Goal: Transaction & Acquisition: Subscribe to service/newsletter

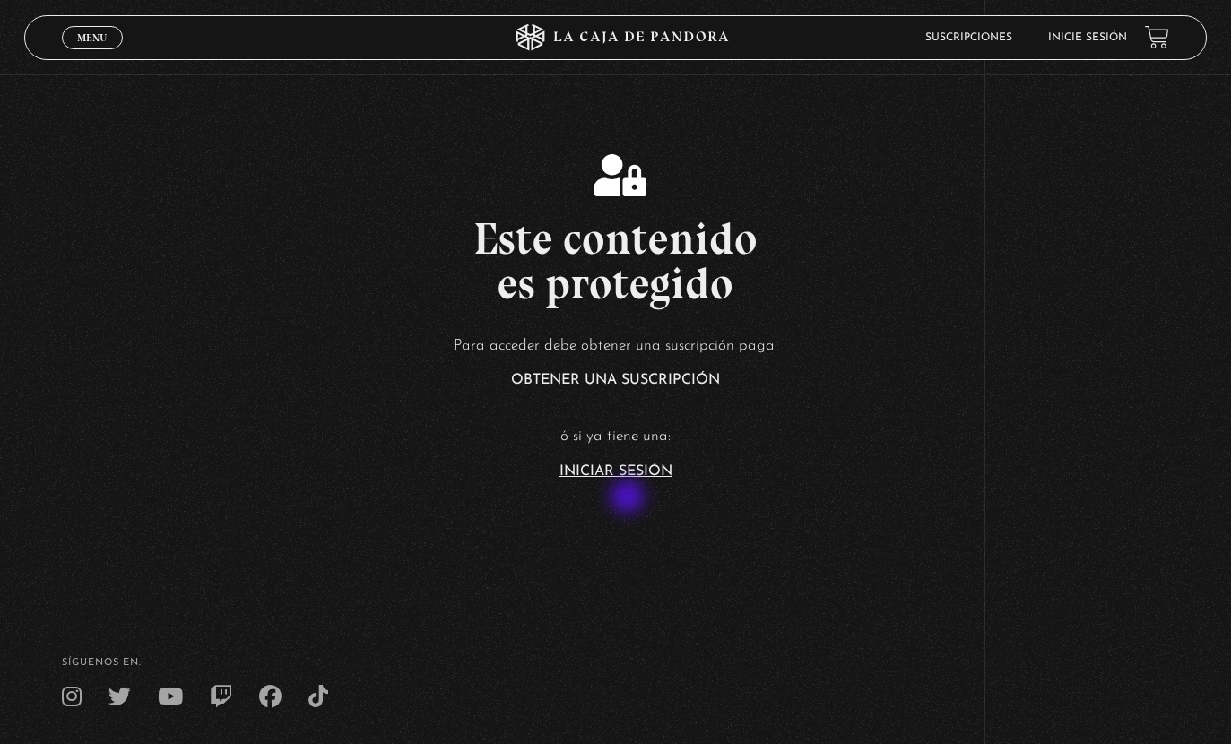
click at [623, 479] on link "Iniciar Sesión" at bounding box center [616, 472] width 113 height 14
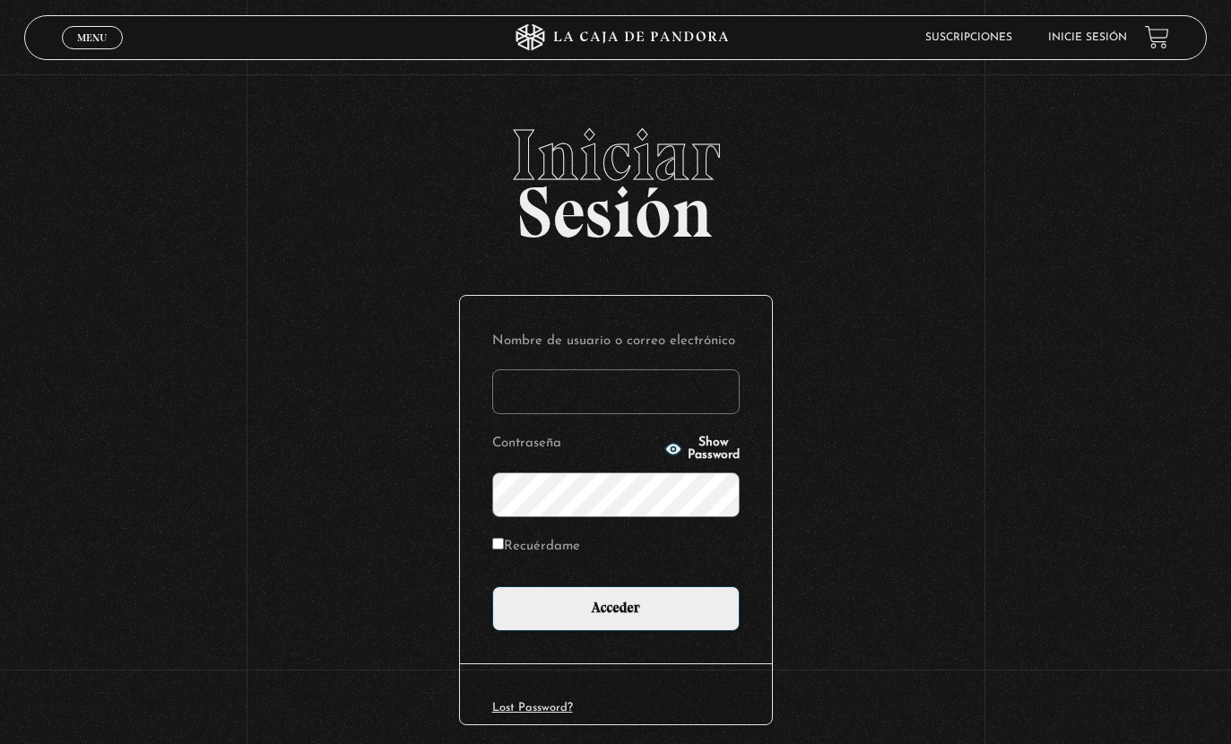
type input "[EMAIL_ADDRESS][DOMAIN_NAME]"
click at [664, 613] on input "Acceder" at bounding box center [616, 608] width 248 height 45
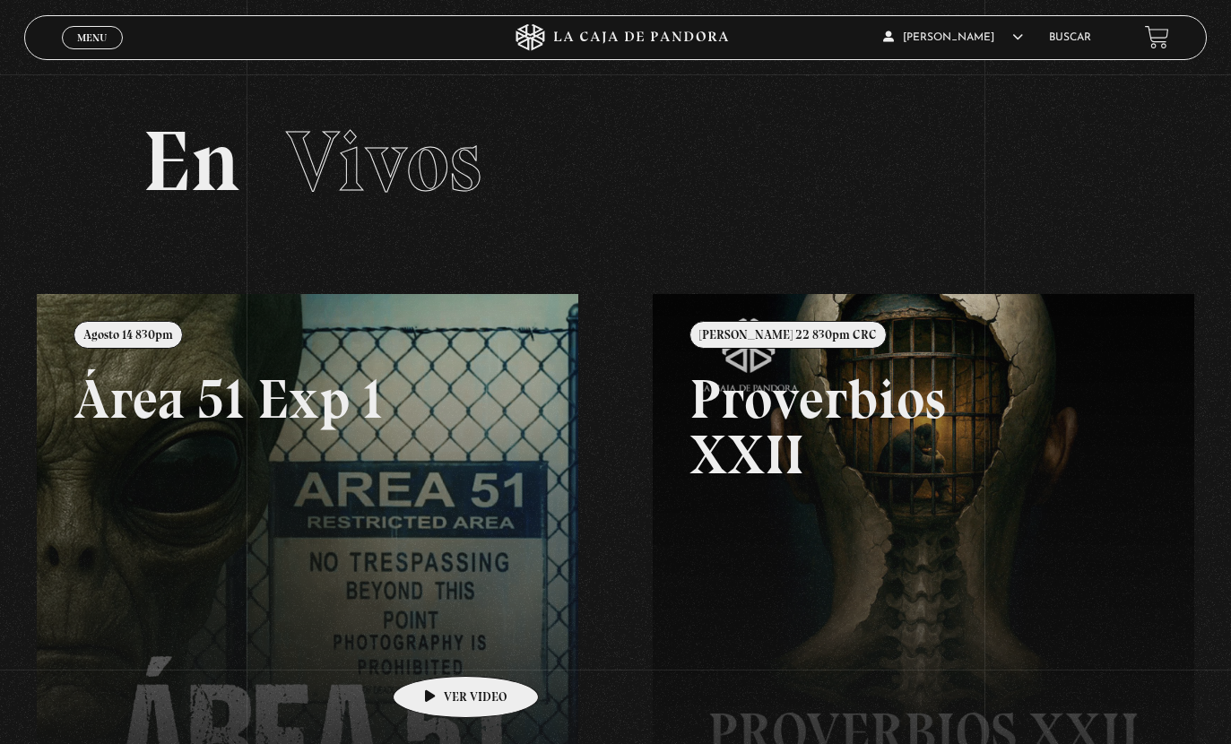
click at [448, 656] on link at bounding box center [652, 666] width 1231 height 744
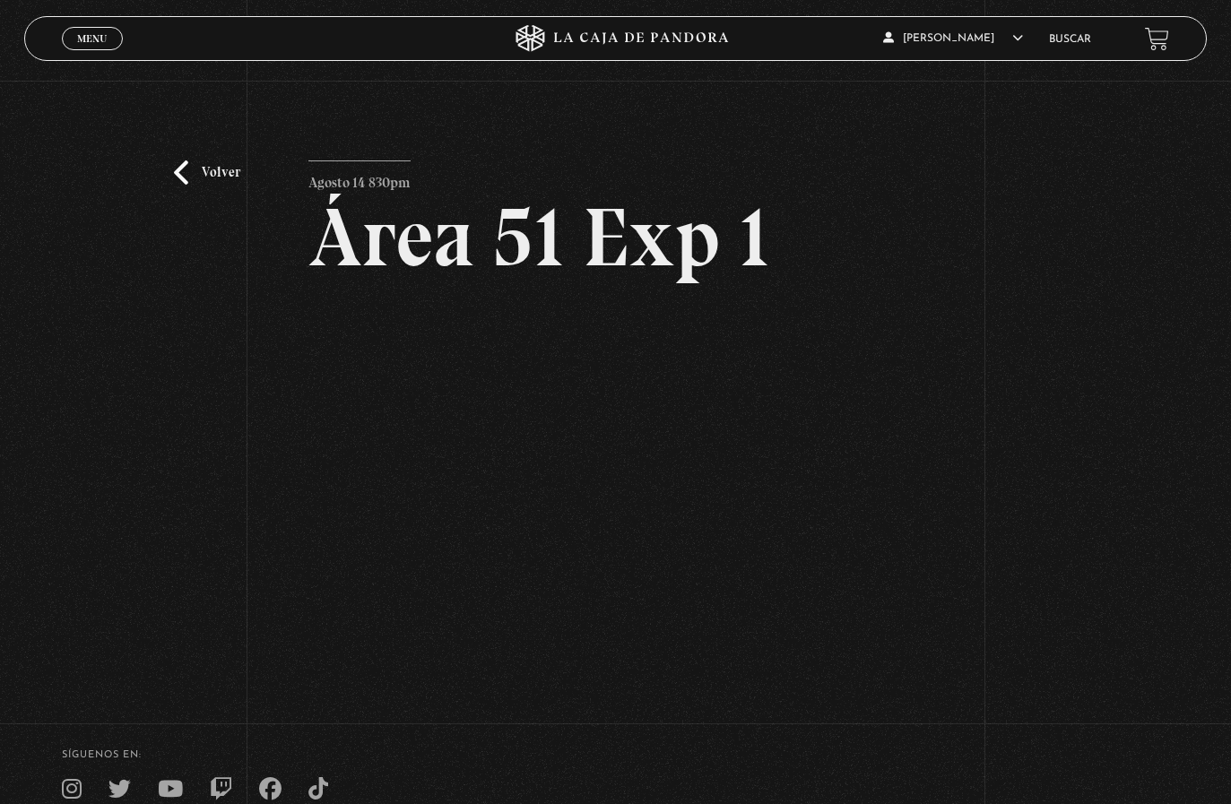
click at [617, 743] on html "ingresar al sitio Ver Video Más Información Solicitar Por favor coloque su disp…" at bounding box center [615, 481] width 1231 height 962
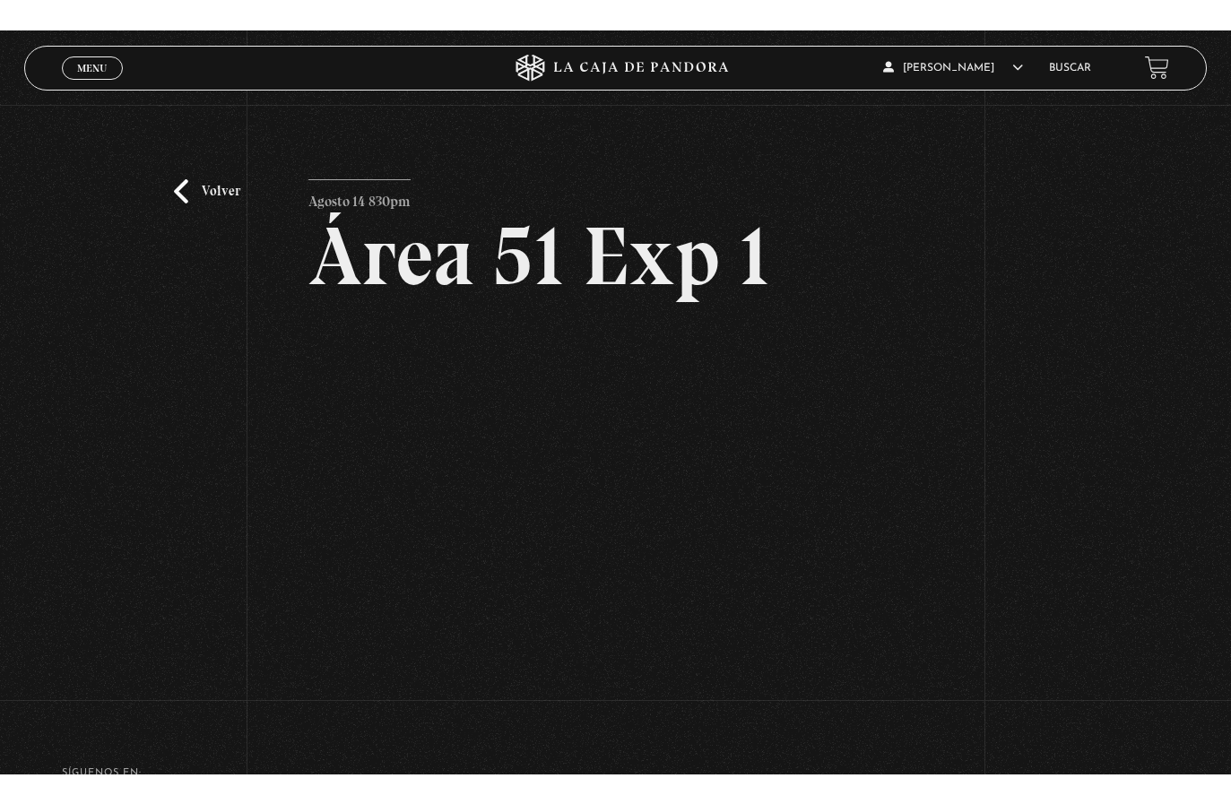
scroll to position [22, 0]
